Goal: Task Accomplishment & Management: Manage account settings

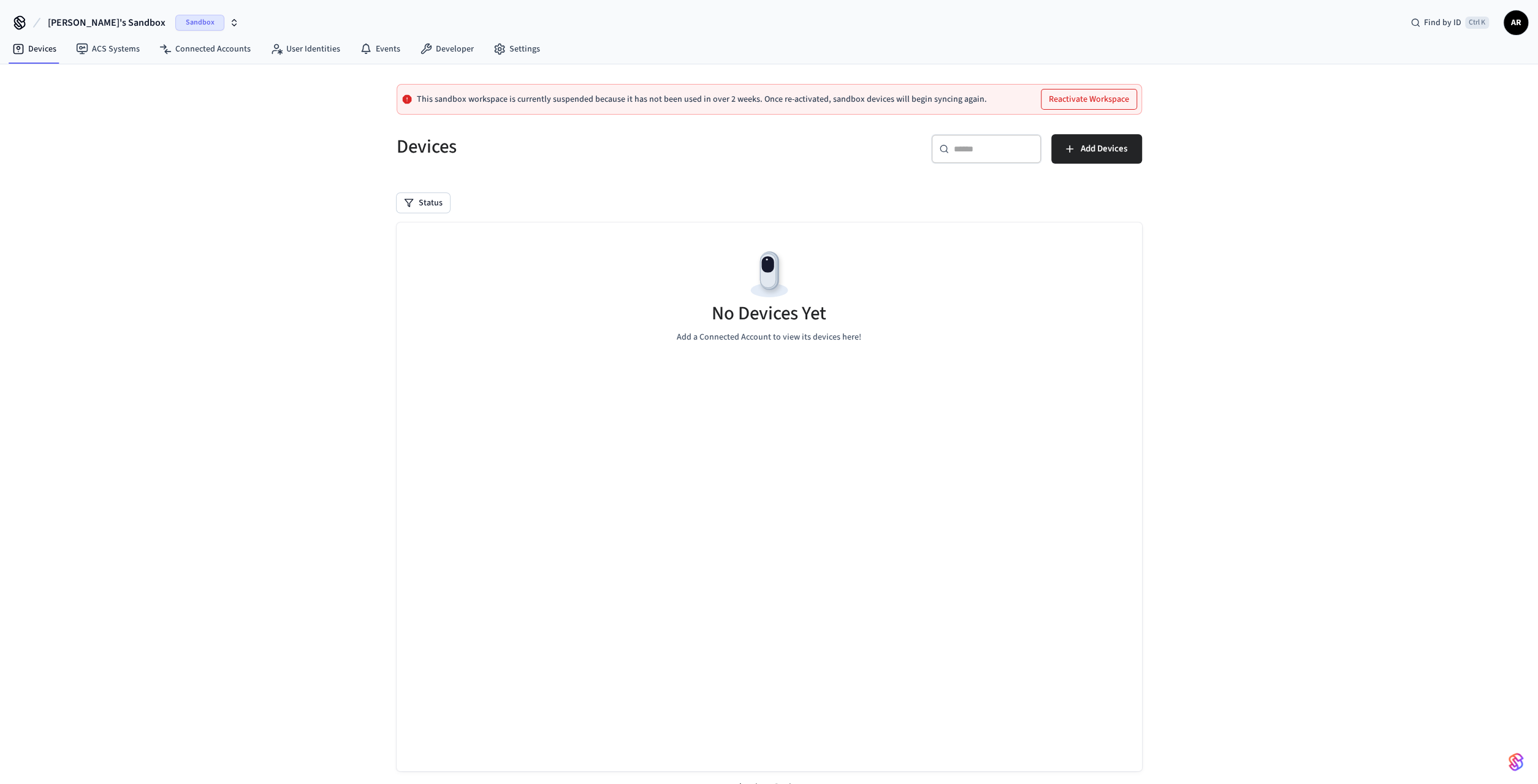
click at [175, 25] on span "Sandbox" at bounding box center [199, 22] width 49 height 16
click at [219, 100] on span "Sandbox" at bounding box center [242, 101] width 49 height 16
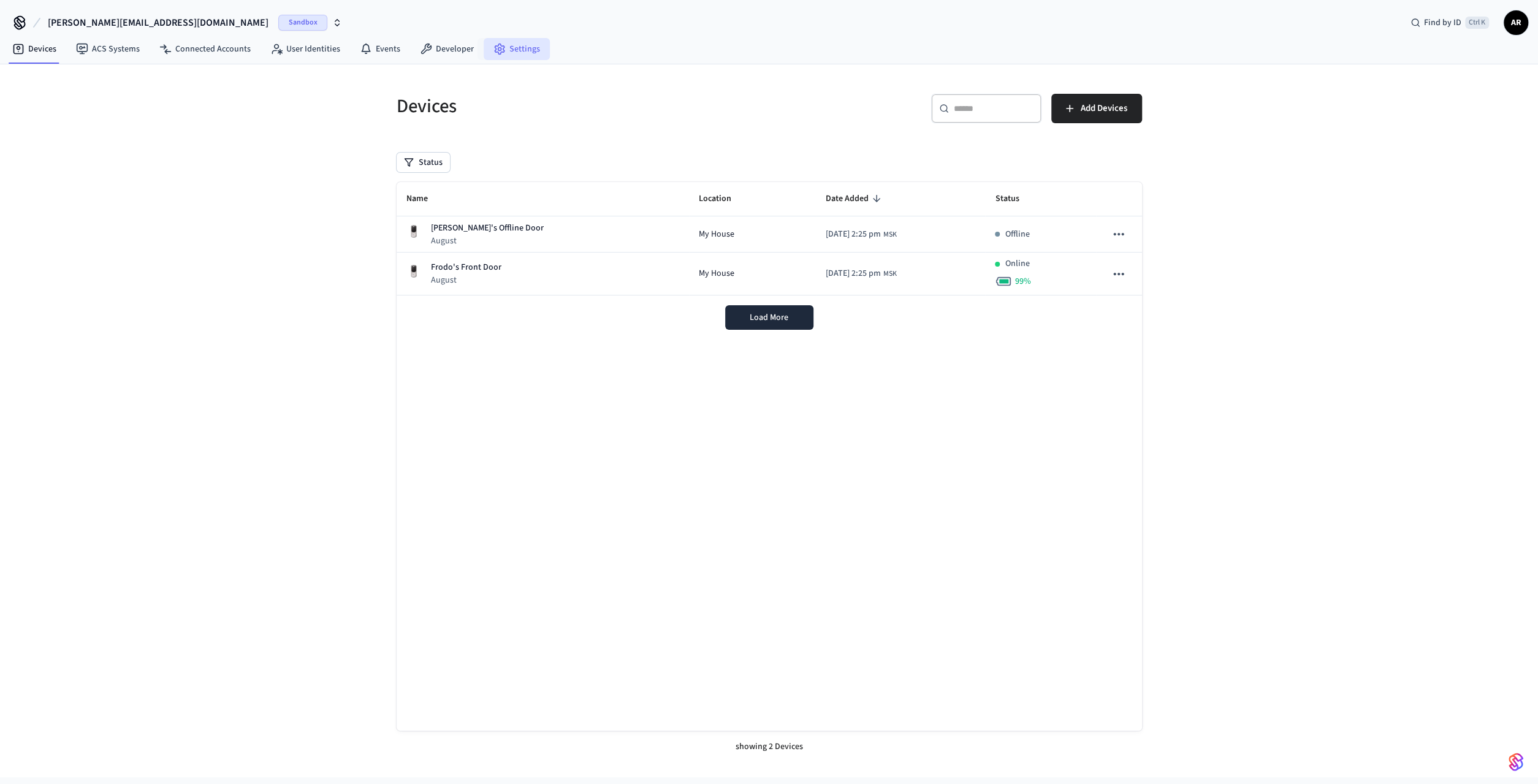
click at [529, 43] on link "Settings" at bounding box center [517, 49] width 66 height 22
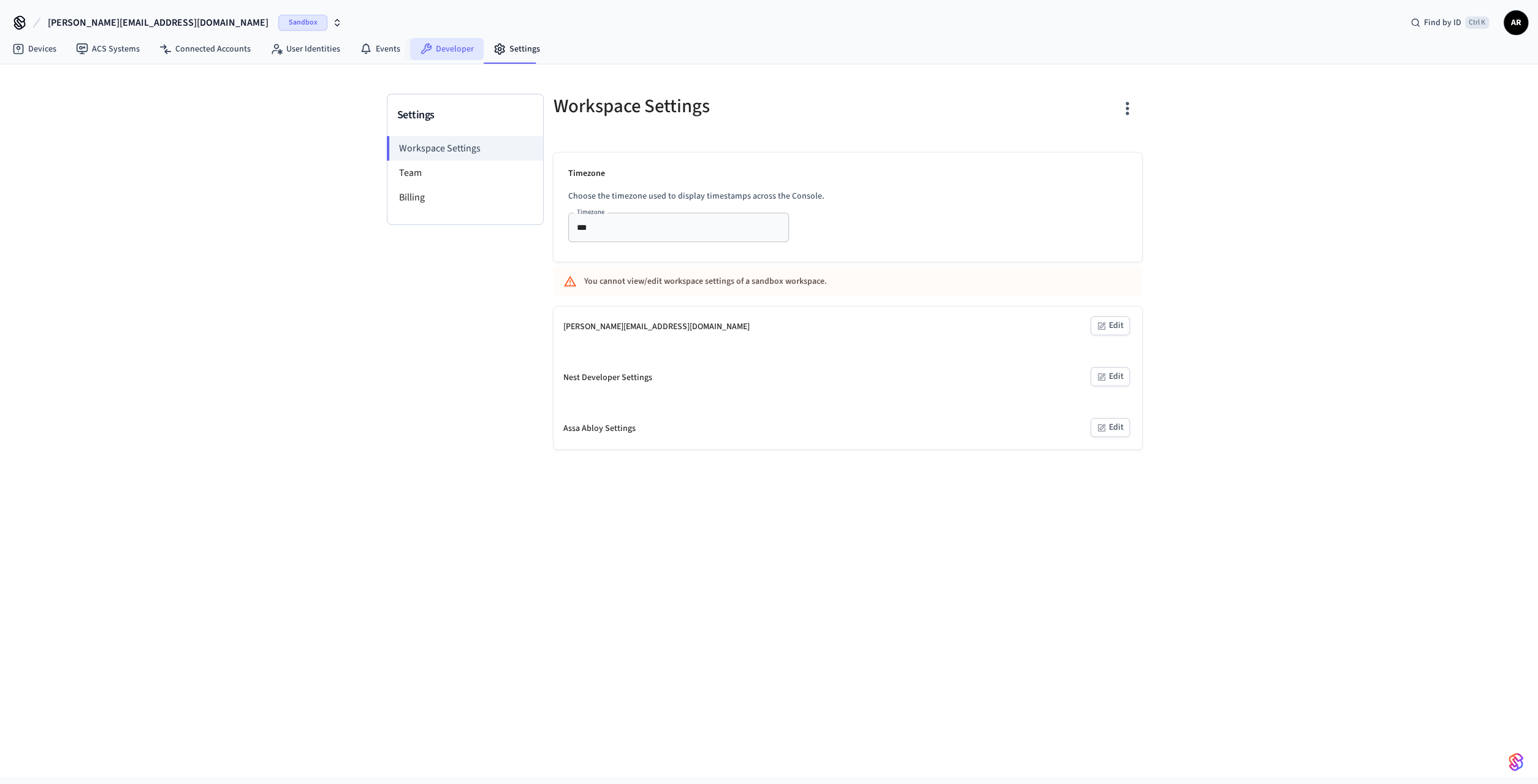
click at [436, 47] on link "Developer" at bounding box center [446, 49] width 73 height 22
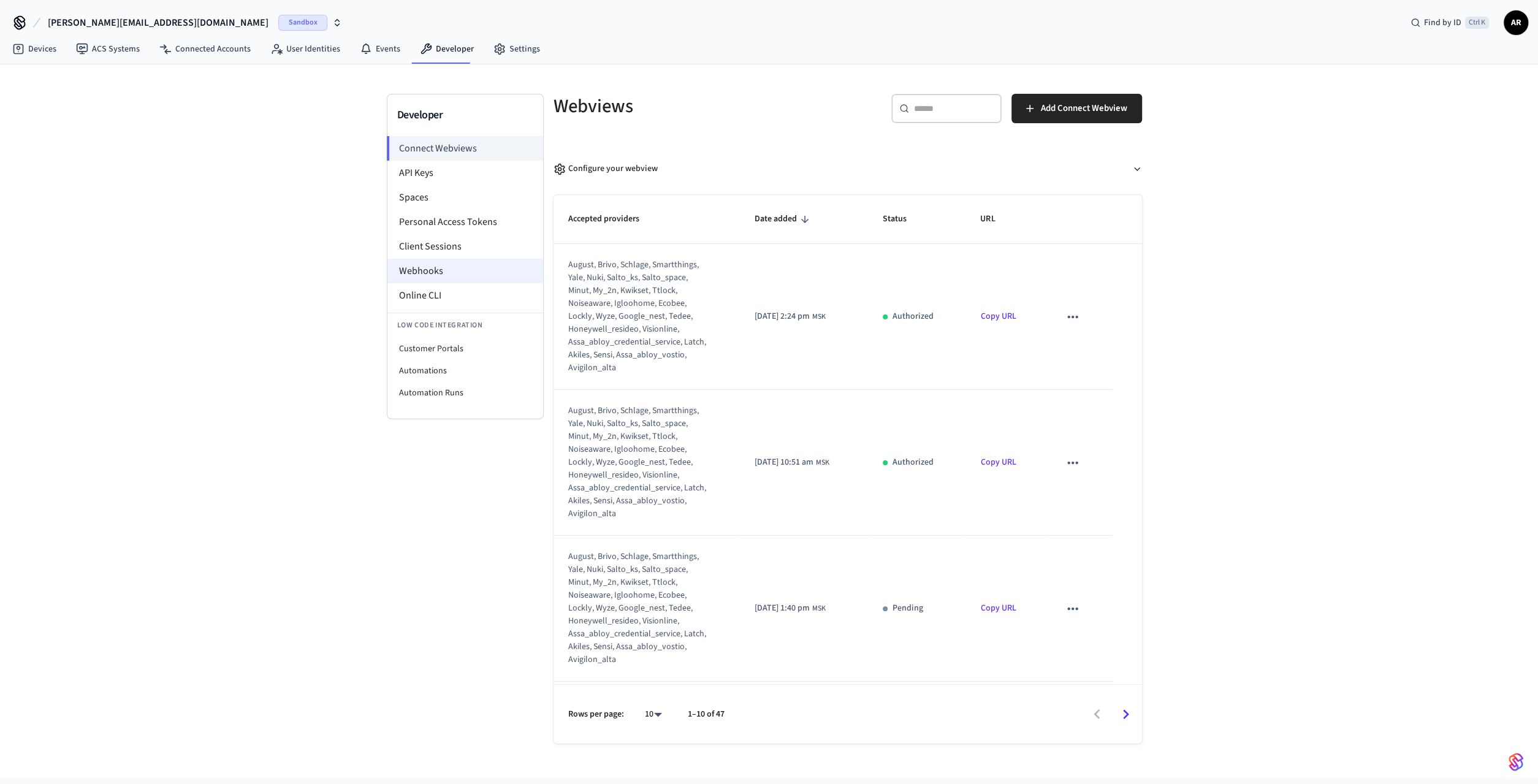
click at [437, 262] on li "Webhooks" at bounding box center [466, 271] width 156 height 25
click at [455, 274] on li "Webhooks" at bounding box center [466, 271] width 156 height 25
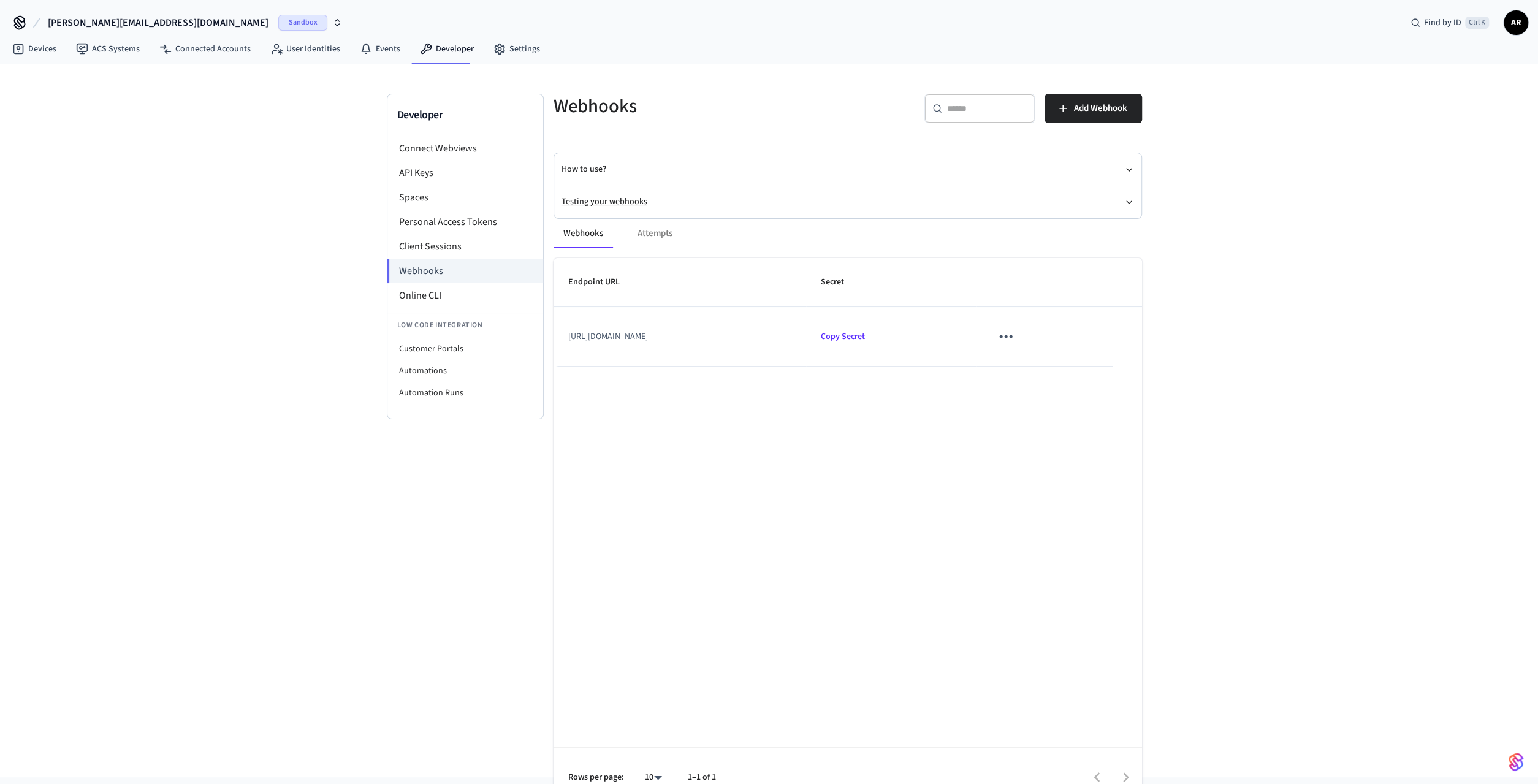
click at [606, 203] on button "Testing your webhooks" at bounding box center [847, 201] width 572 height 32
click at [647, 220] on link "Webhooks Playground" at bounding box center [633, 224] width 84 height 12
click at [113, 45] on link "ACS Systems" at bounding box center [107, 49] width 84 height 22
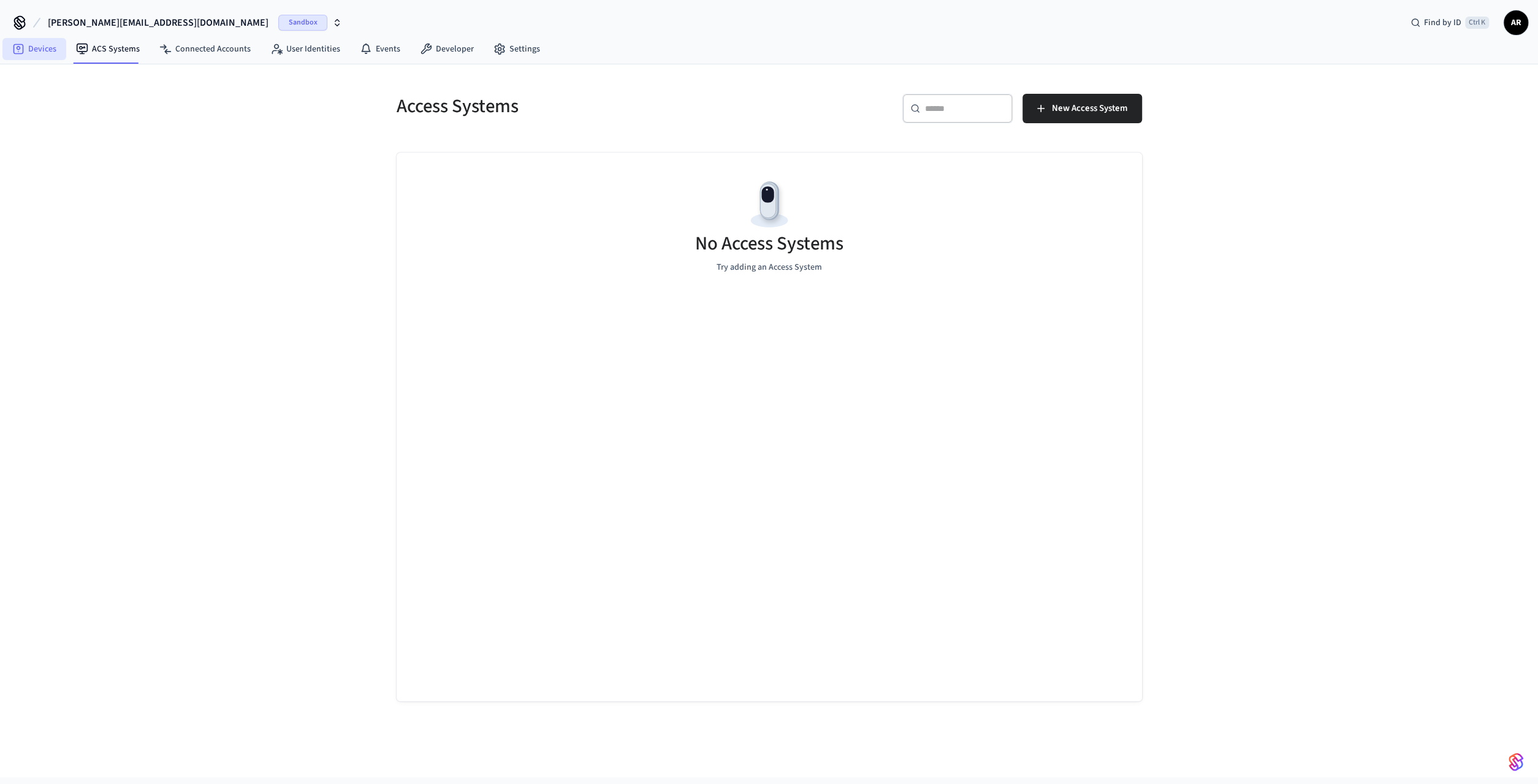
click at [30, 47] on link "Devices" at bounding box center [34, 49] width 63 height 22
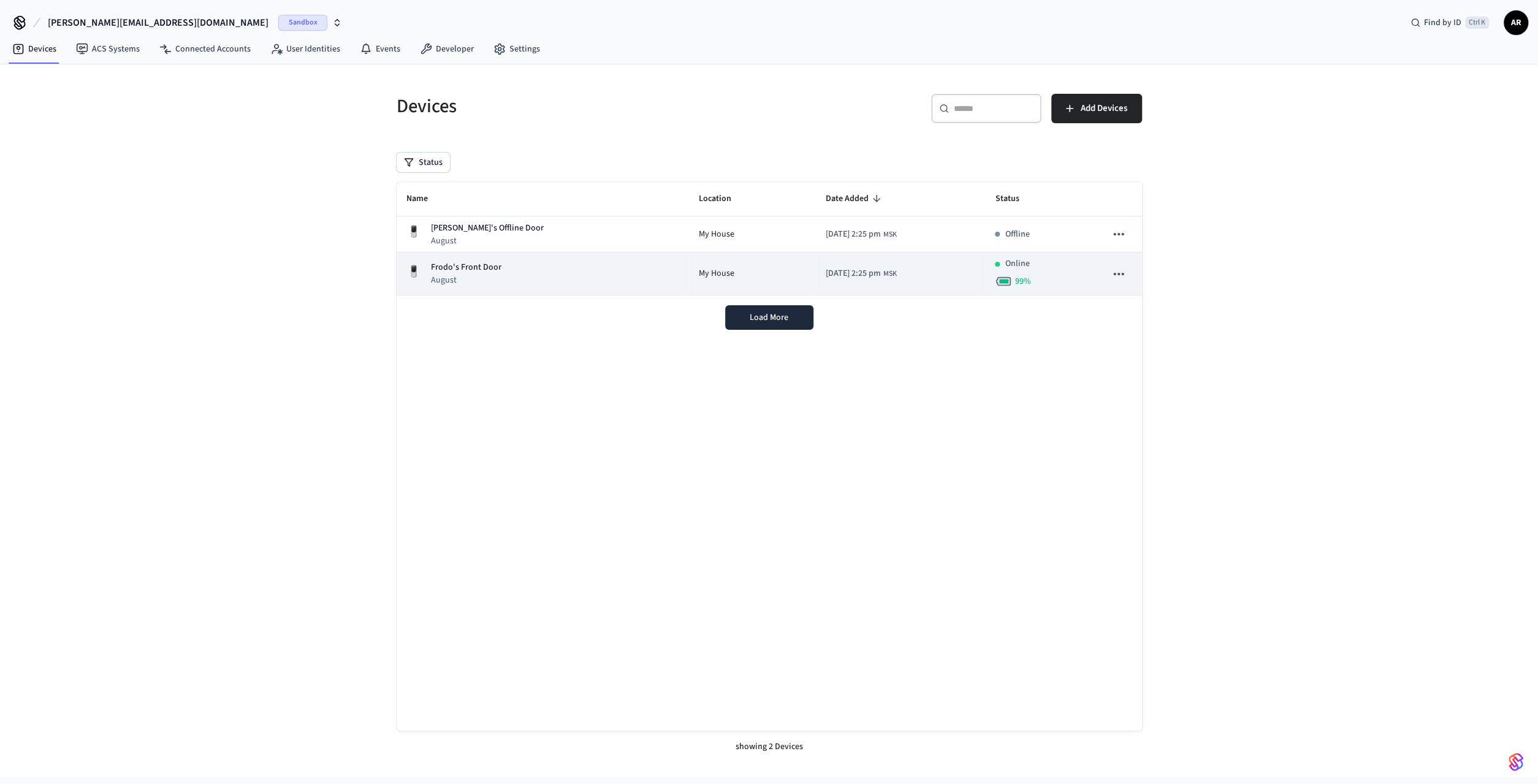
click at [1119, 272] on icon "sticky table" at bounding box center [1117, 274] width 16 height 16
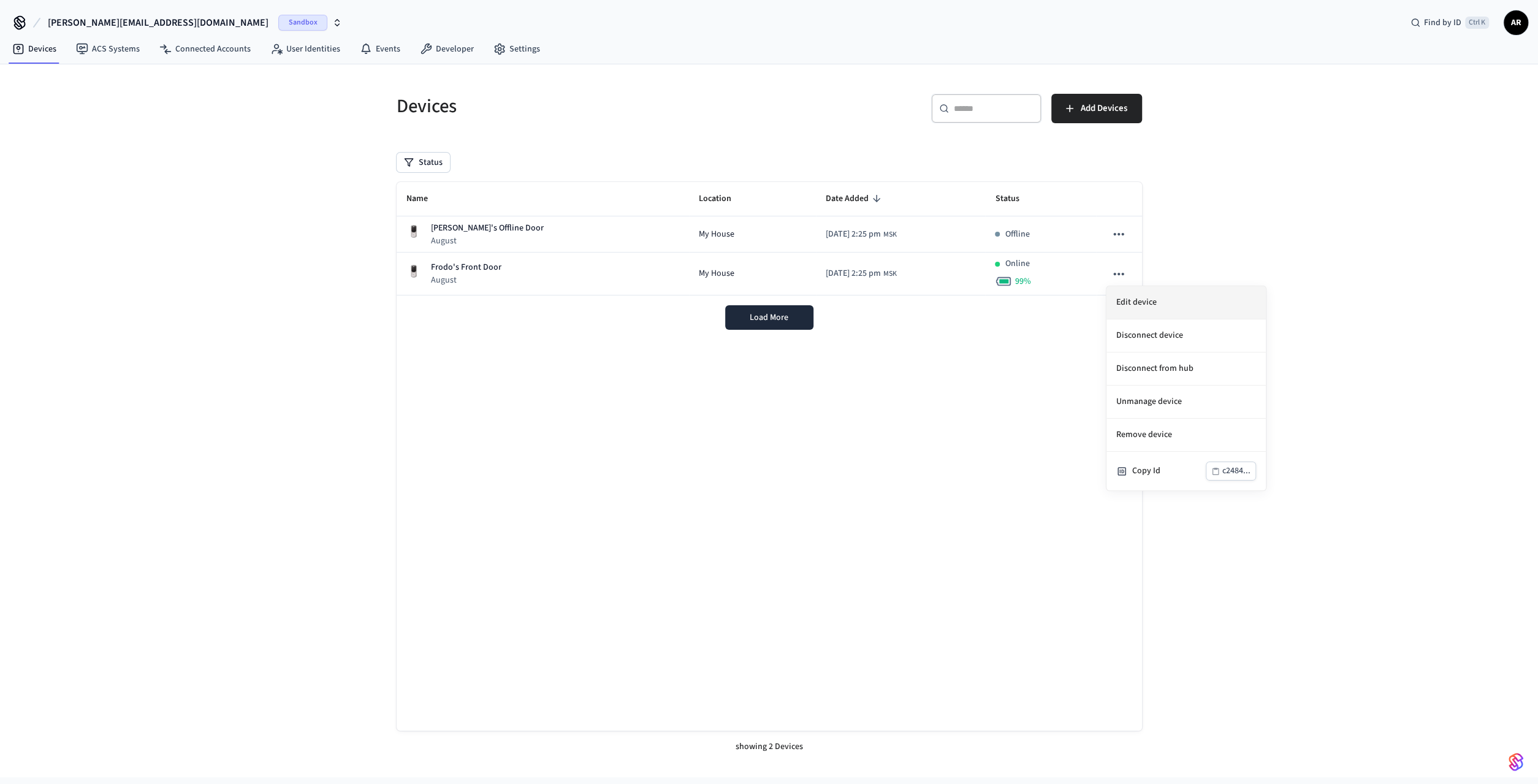
click at [1140, 307] on li "Edit device" at bounding box center [1186, 303] width 160 height 33
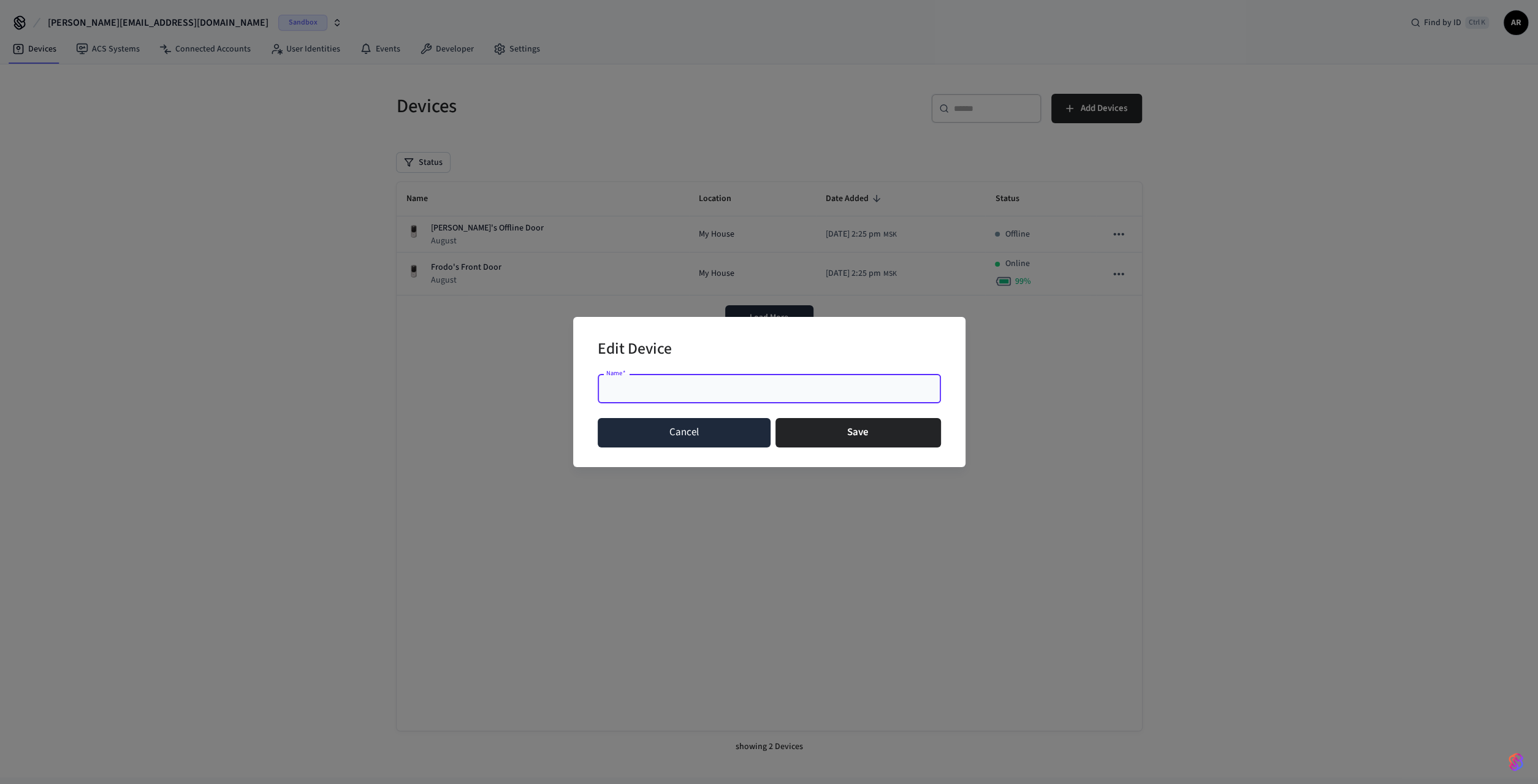
click at [730, 433] on button "Cancel" at bounding box center [684, 432] width 174 height 29
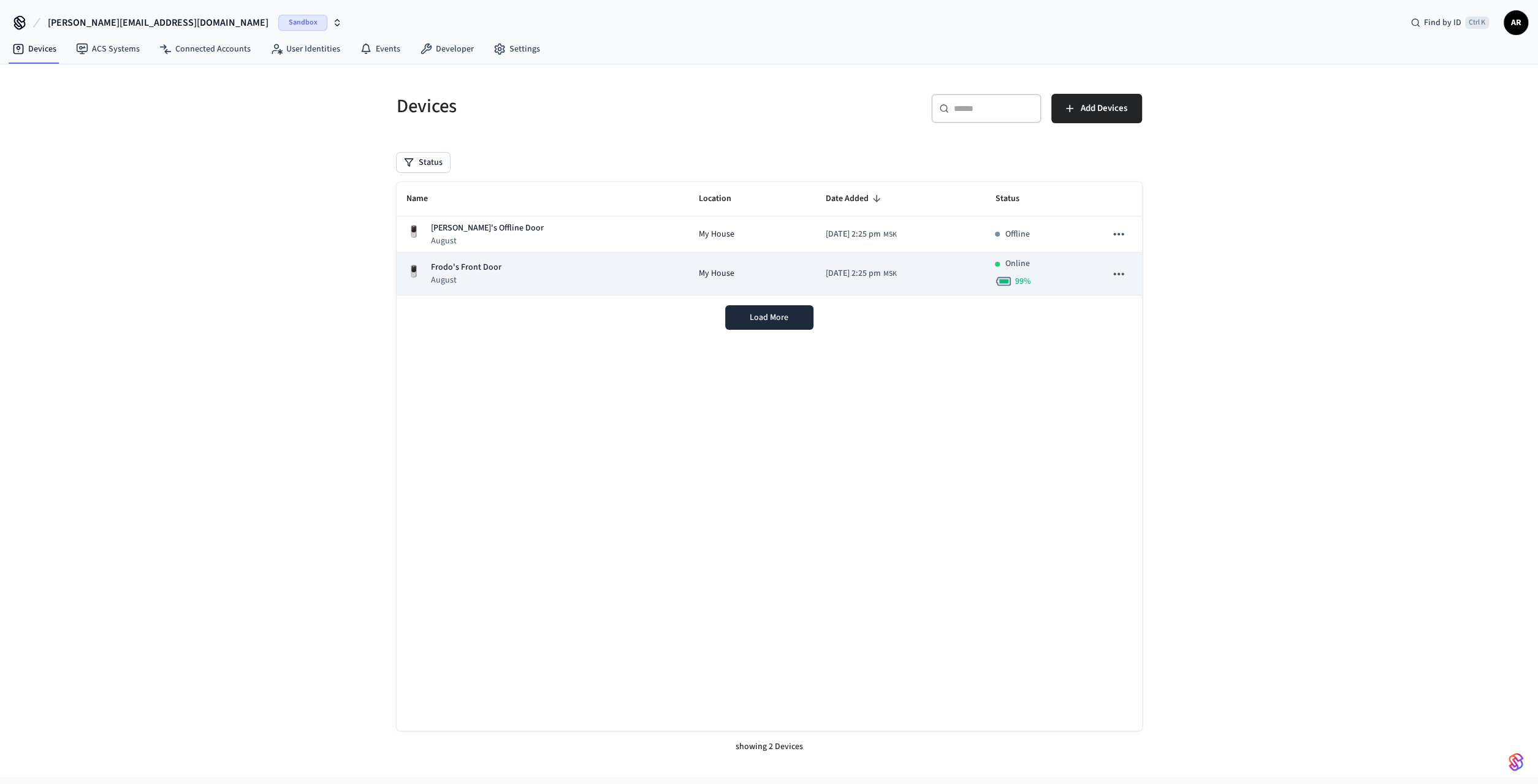
click at [881, 275] on td "[DATE] 2:25 pm MSK" at bounding box center [900, 274] width 169 height 43
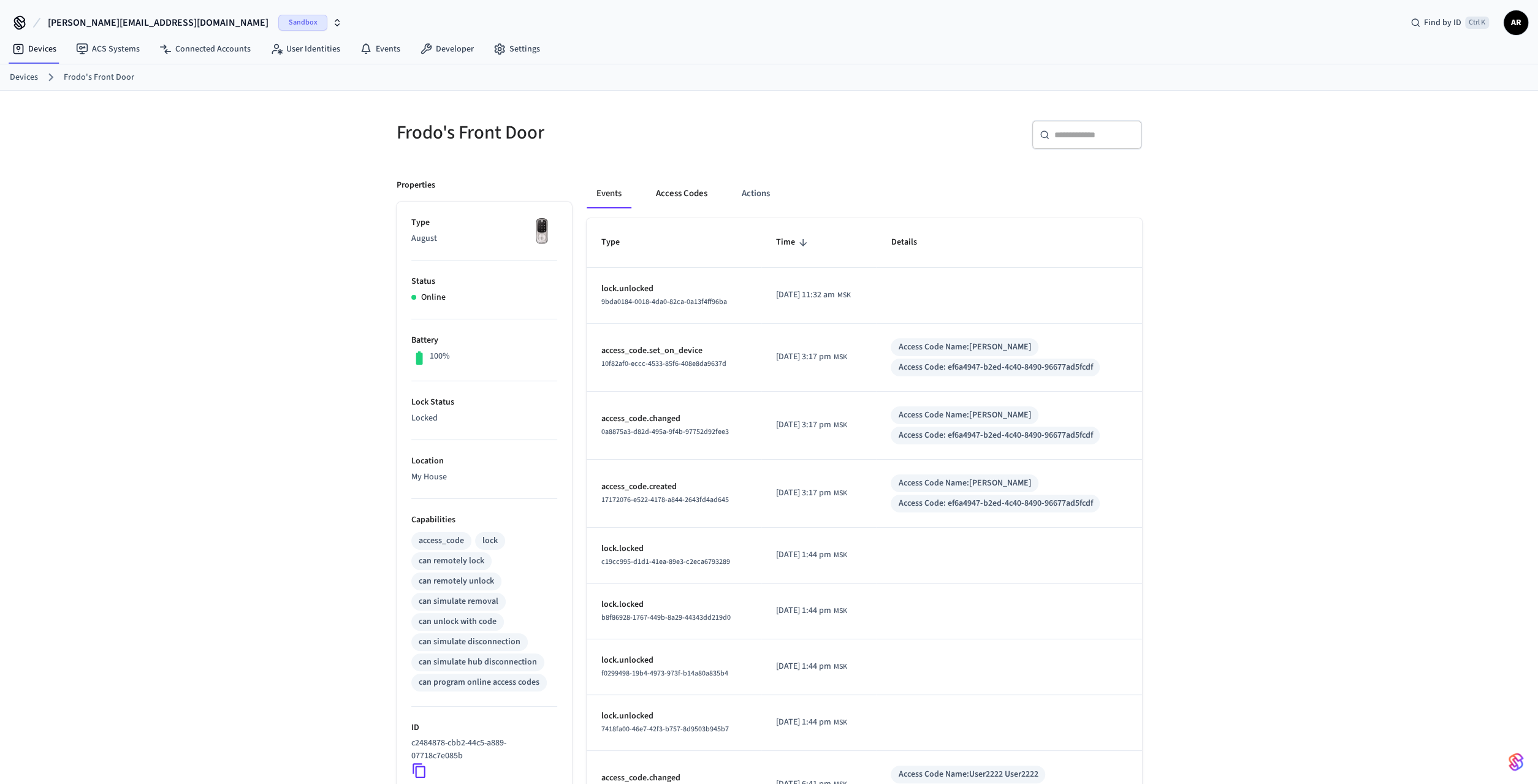
click at [690, 195] on button "Access Codes" at bounding box center [680, 194] width 71 height 29
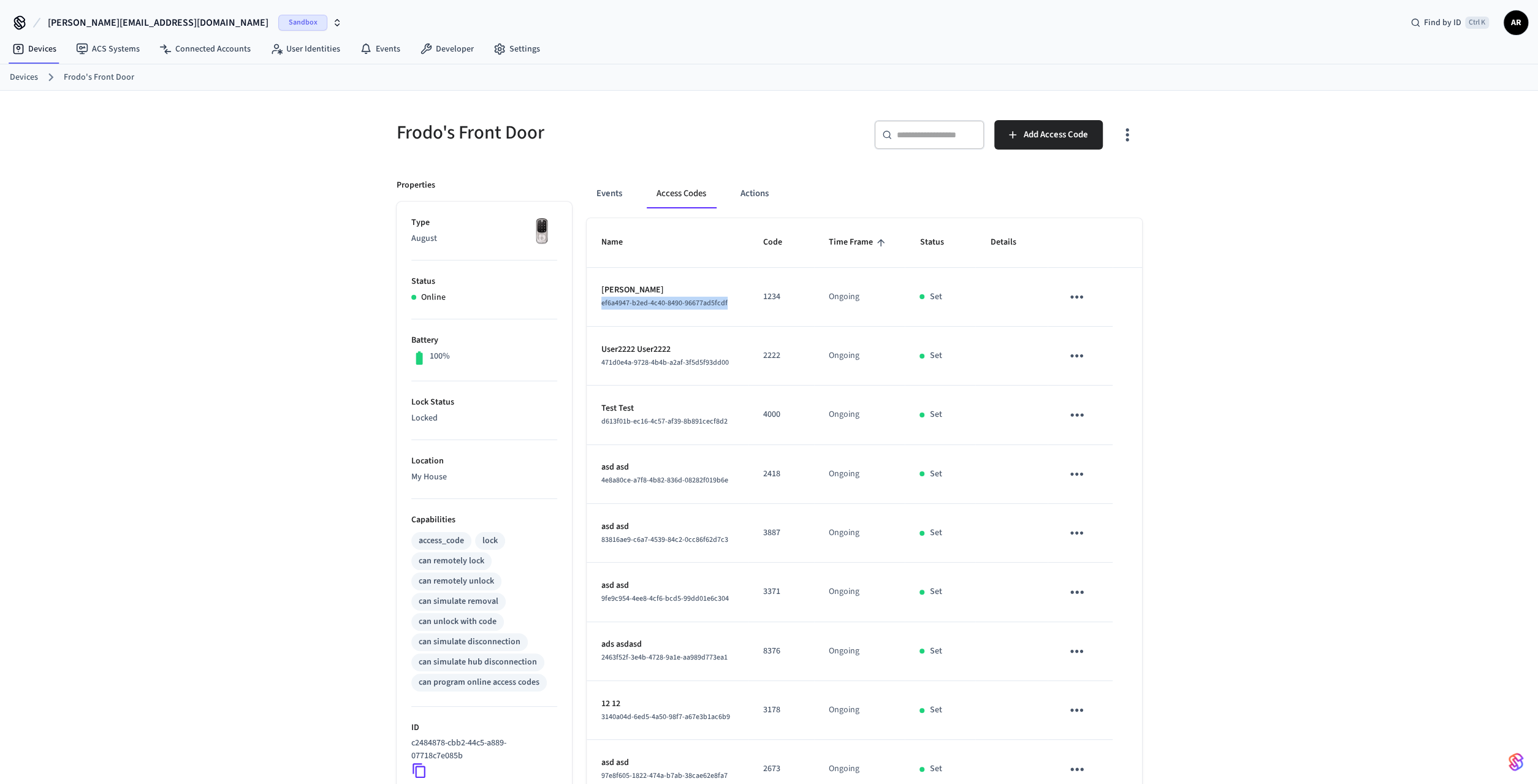
drag, startPoint x: 731, startPoint y: 302, endPoint x: 596, endPoint y: 308, distance: 135.1
click at [596, 308] on td "[PERSON_NAME] ef6a4947-b2ed-4c40-8490-96677ad5fcdf" at bounding box center [668, 297] width 163 height 59
copy span "ef6a4947-b2ed-4c40-8490-96677ad5fcdf"
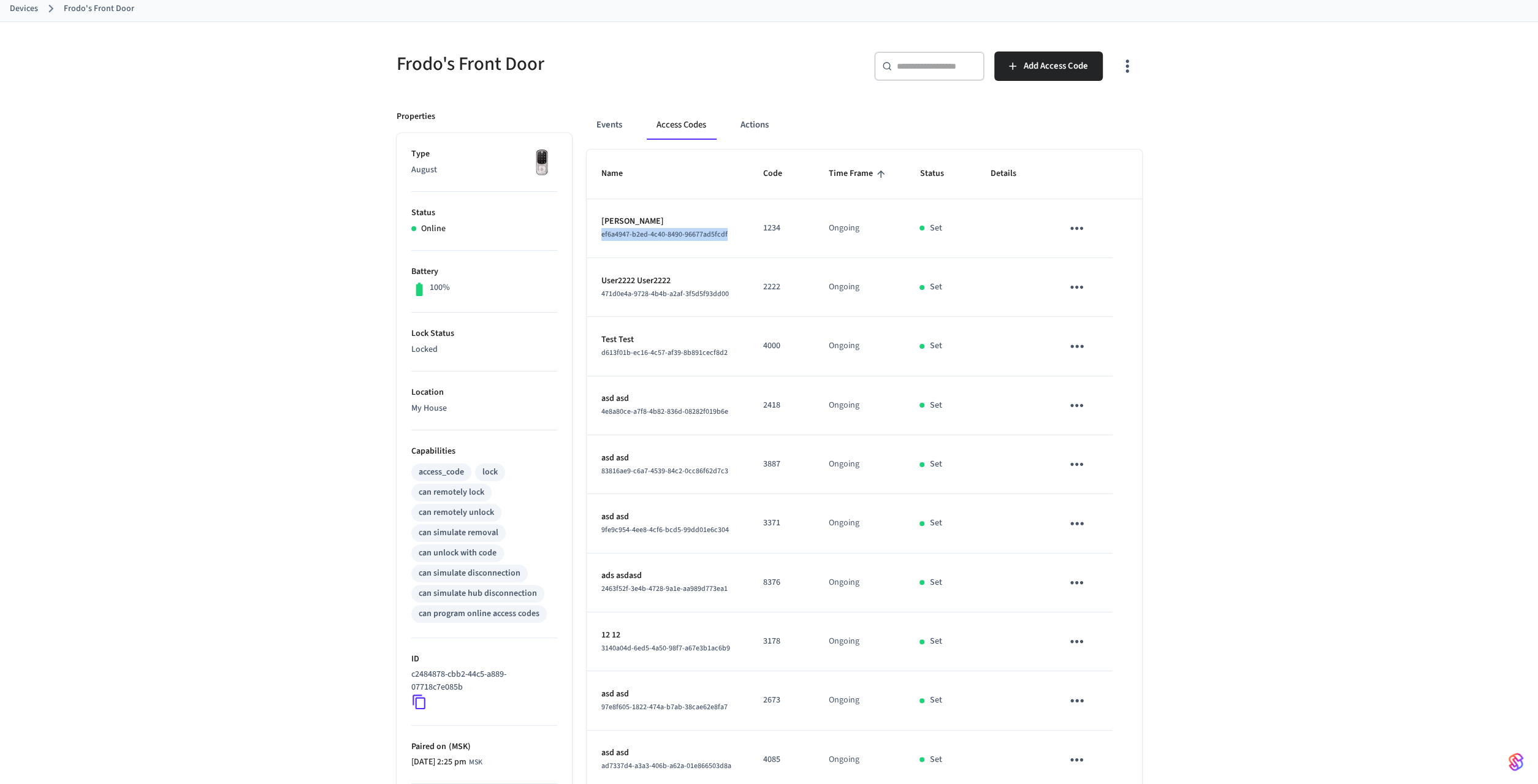
scroll to position [171, 0]
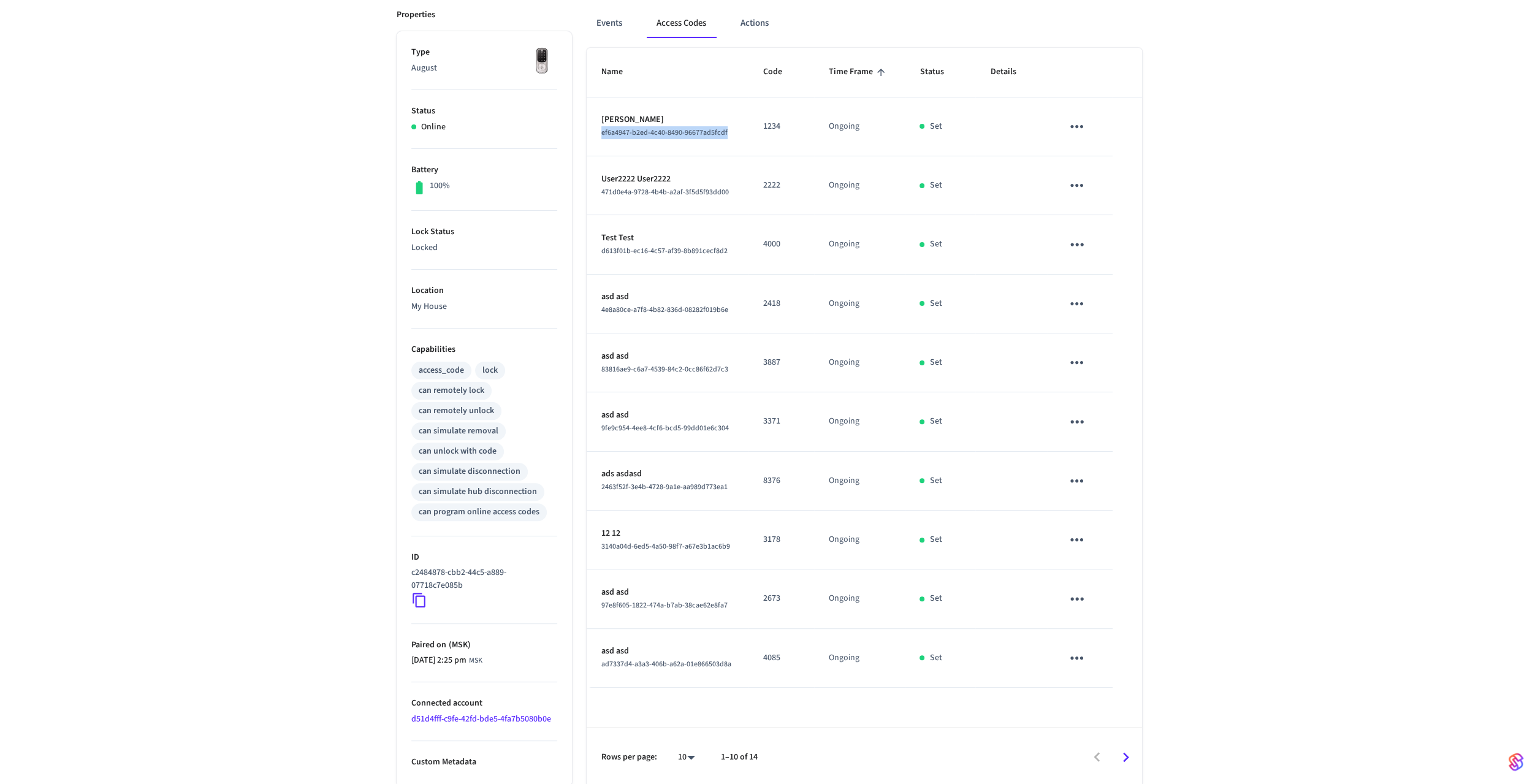
click at [420, 592] on icon at bounding box center [419, 599] width 16 height 16
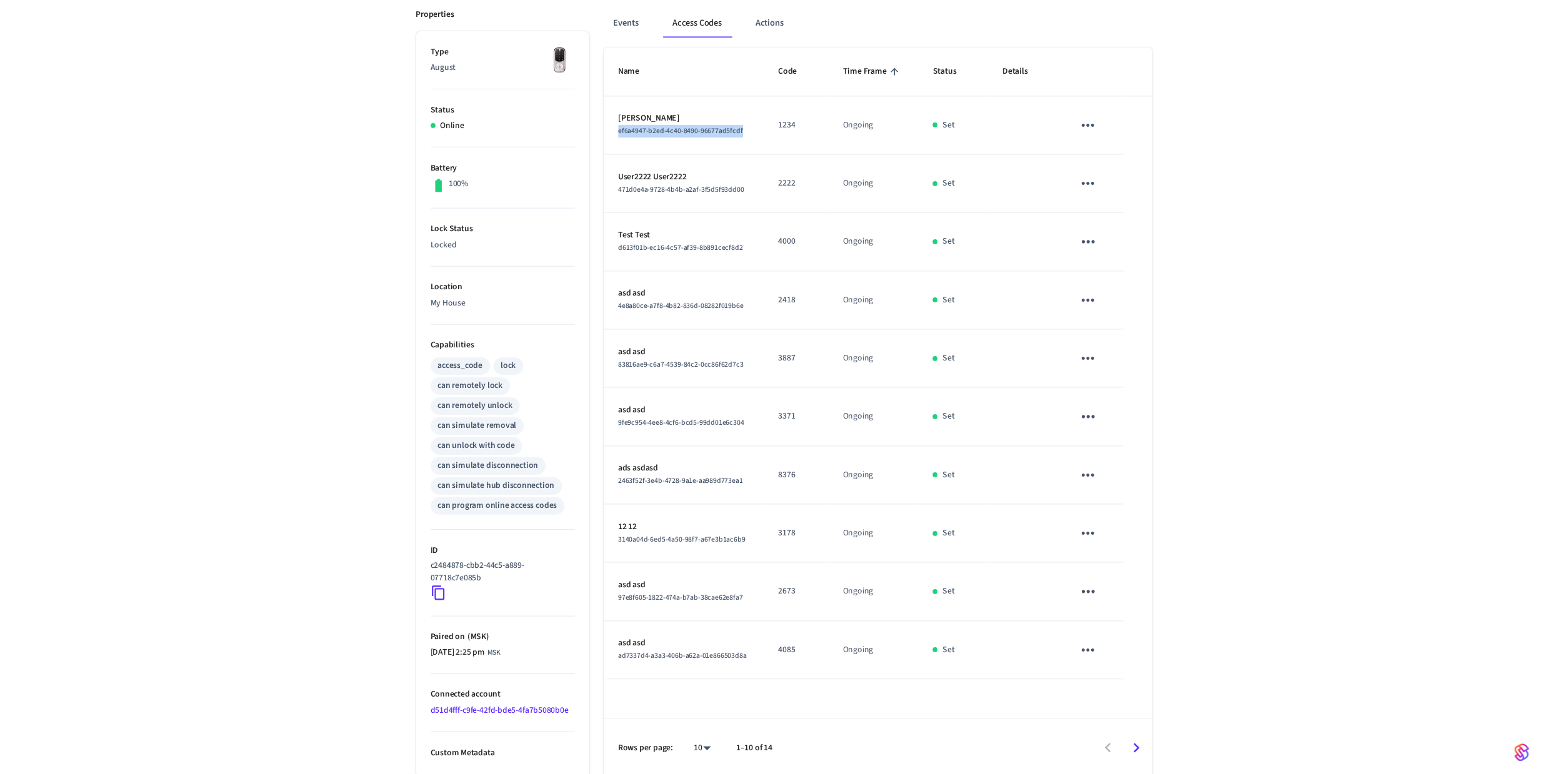
scroll to position [0, 0]
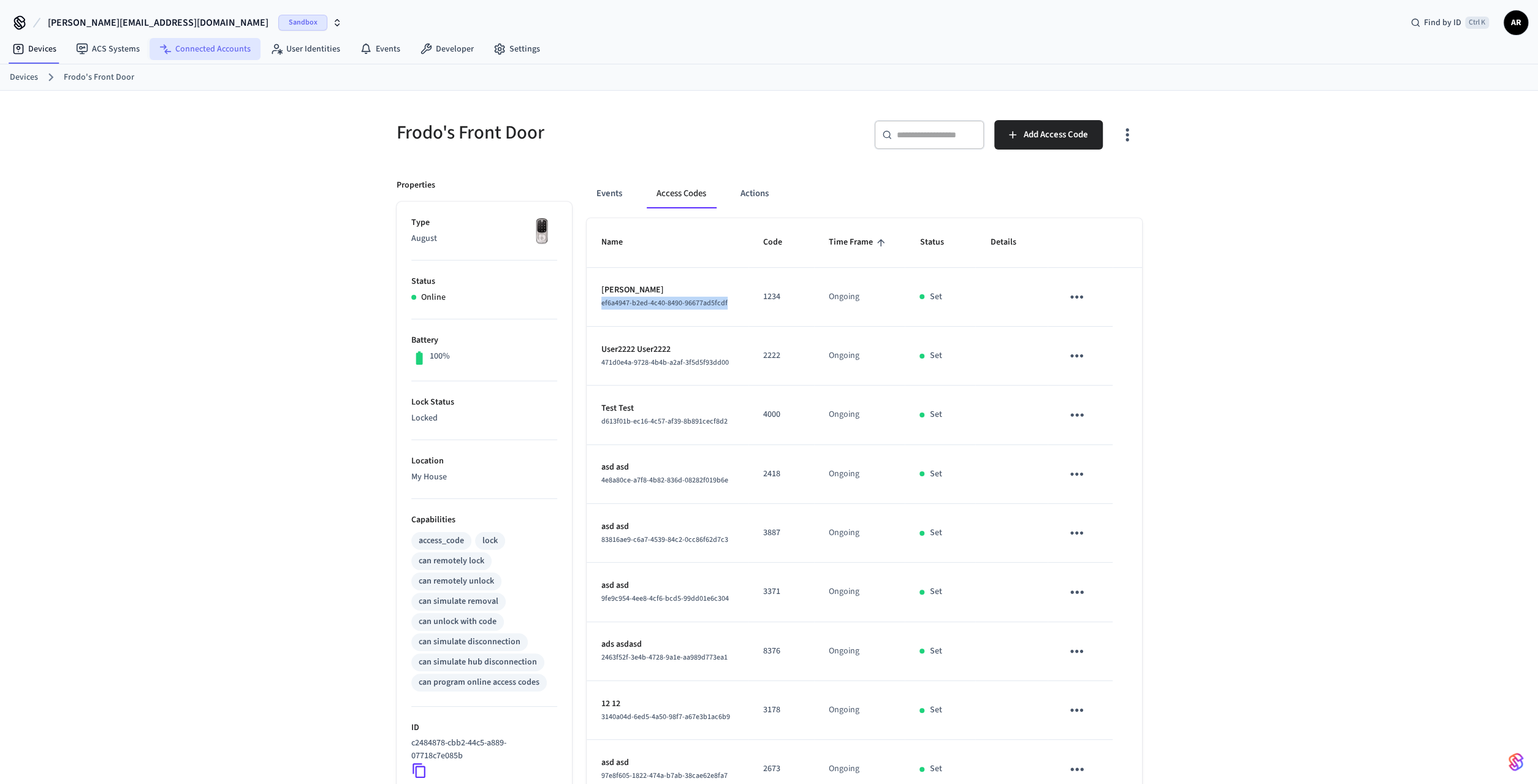
click at [196, 45] on link "Connected Accounts" at bounding box center [205, 49] width 111 height 22
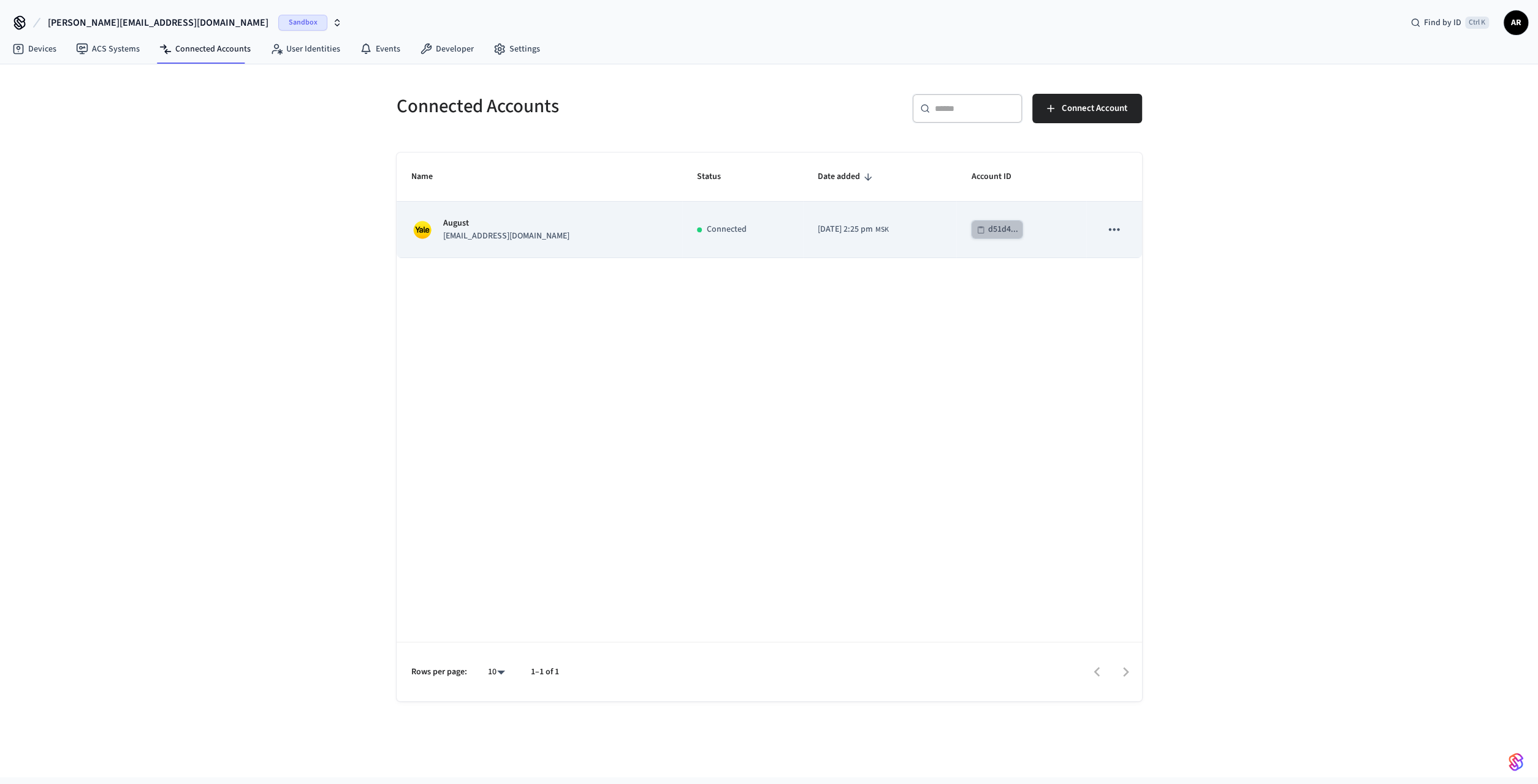
click at [989, 226] on div "d51d4..." at bounding box center [1002, 230] width 30 height 16
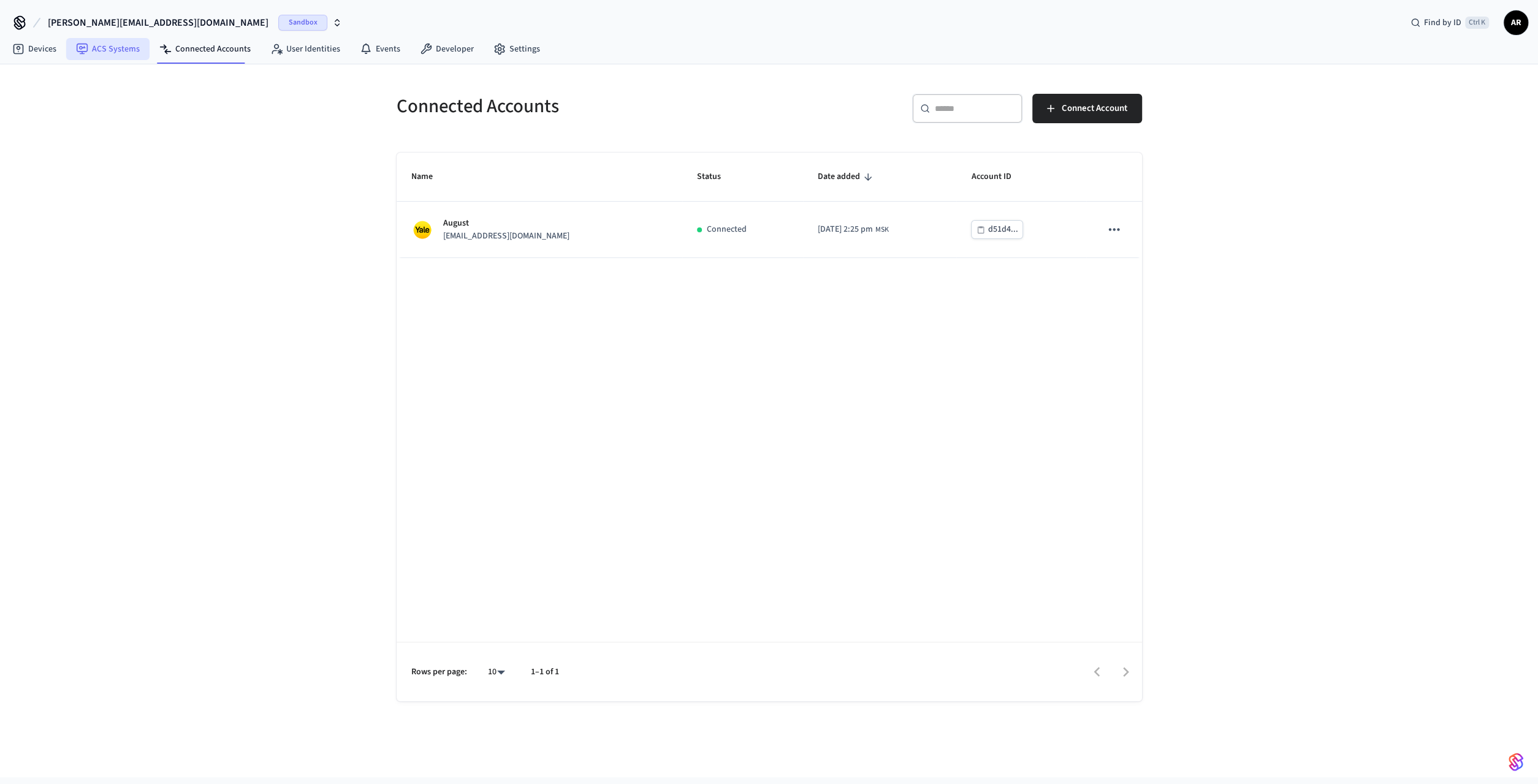
click at [125, 49] on link "ACS Systems" at bounding box center [107, 49] width 84 height 22
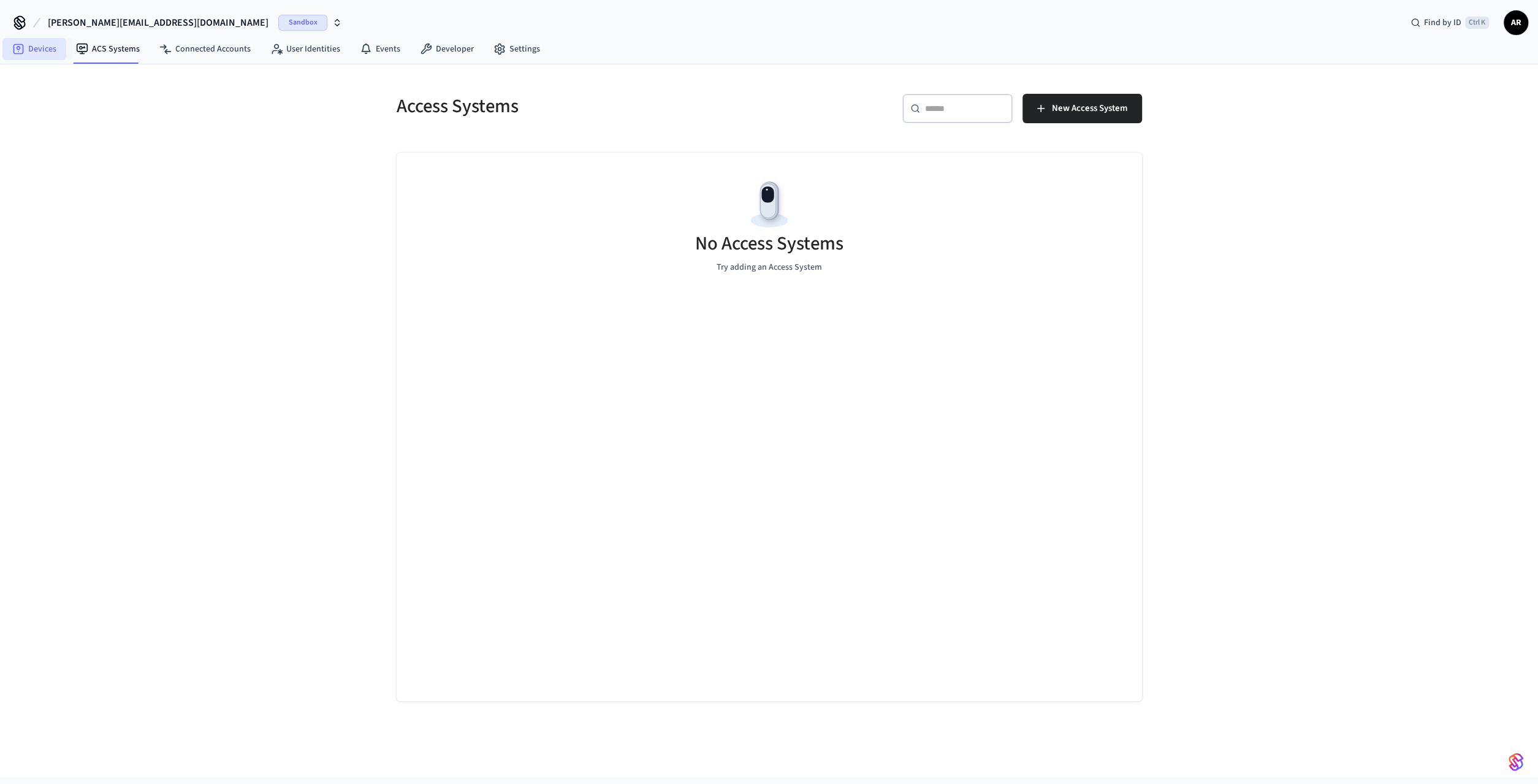
click at [56, 45] on link "Devices" at bounding box center [34, 49] width 63 height 22
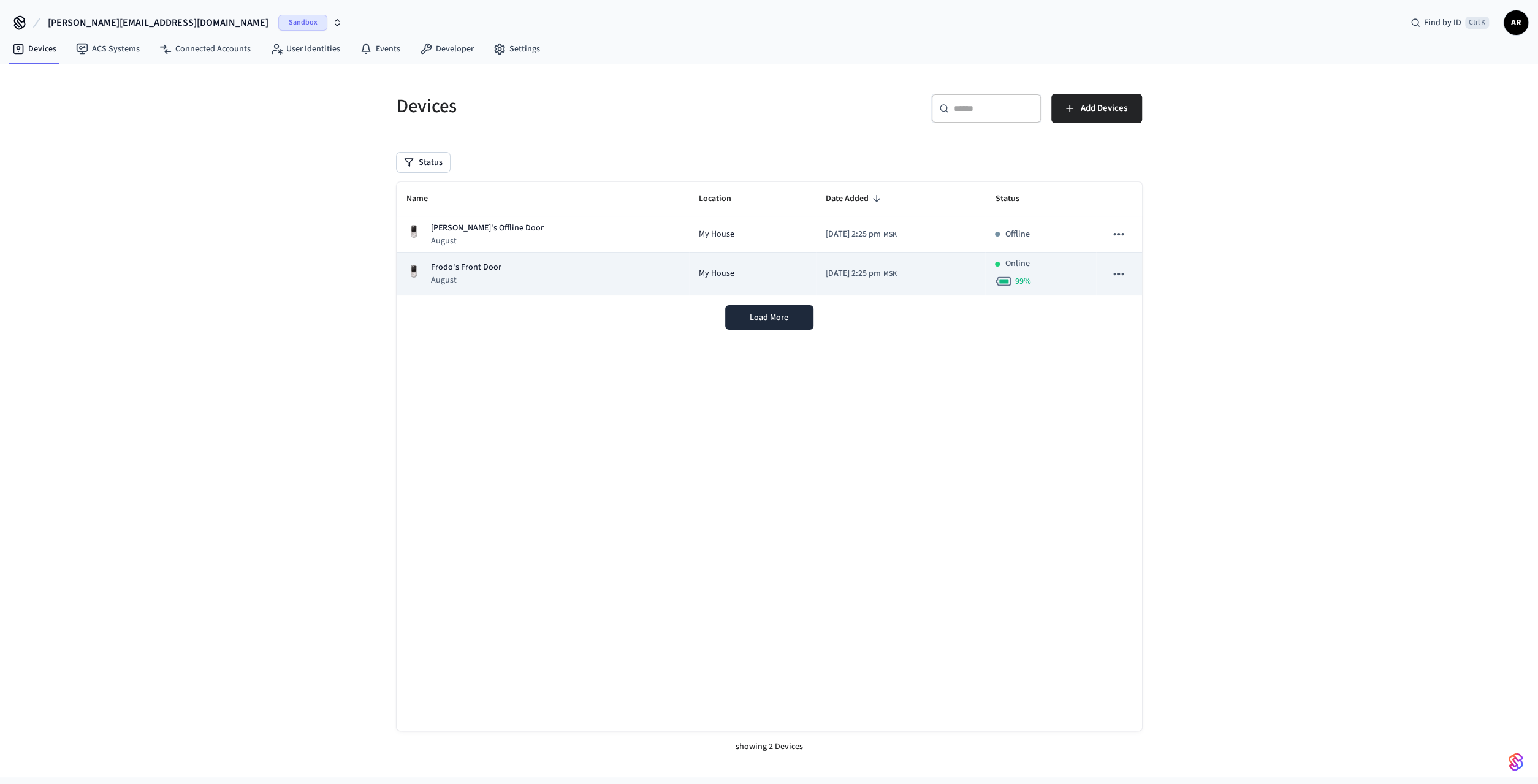
click at [922, 263] on td "[DATE] 2:25 pm MSK" at bounding box center [900, 274] width 169 height 43
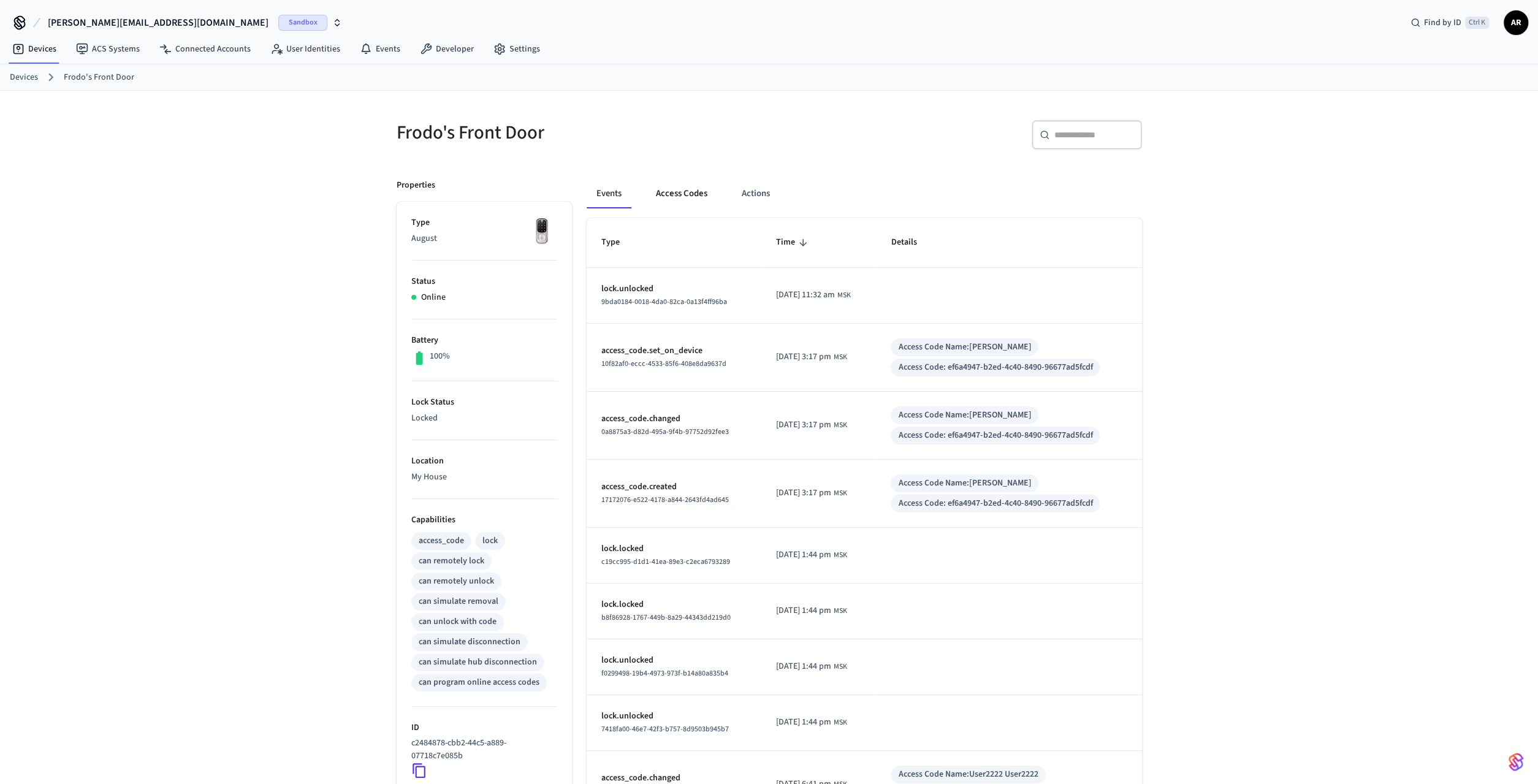
click at [672, 196] on button "Access Codes" at bounding box center [680, 194] width 71 height 29
